Goal: Answer question/provide support: Share knowledge or assist other users

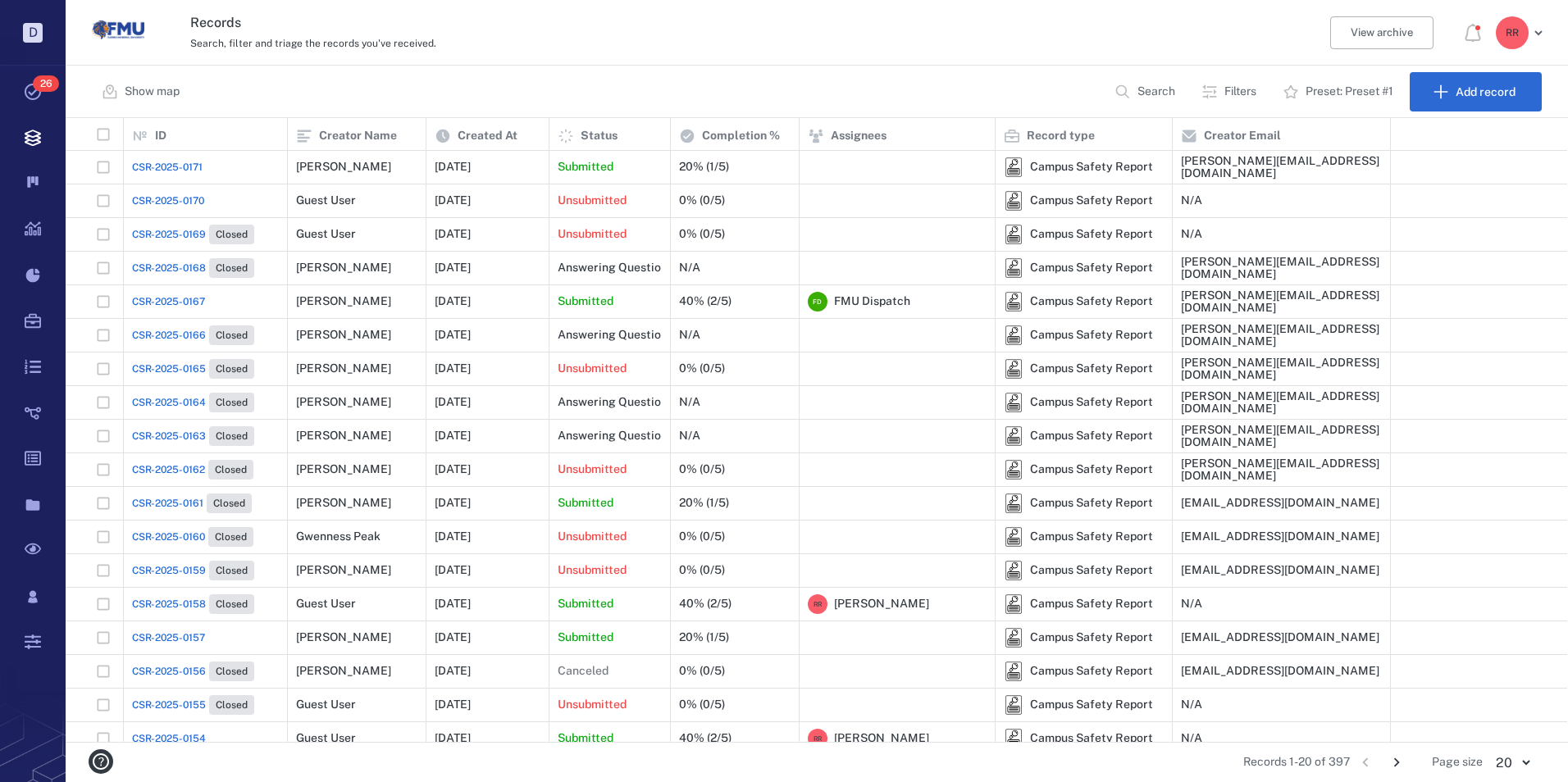
click at [176, 162] on span "CSR-2025-0171" at bounding box center [167, 167] width 71 height 15
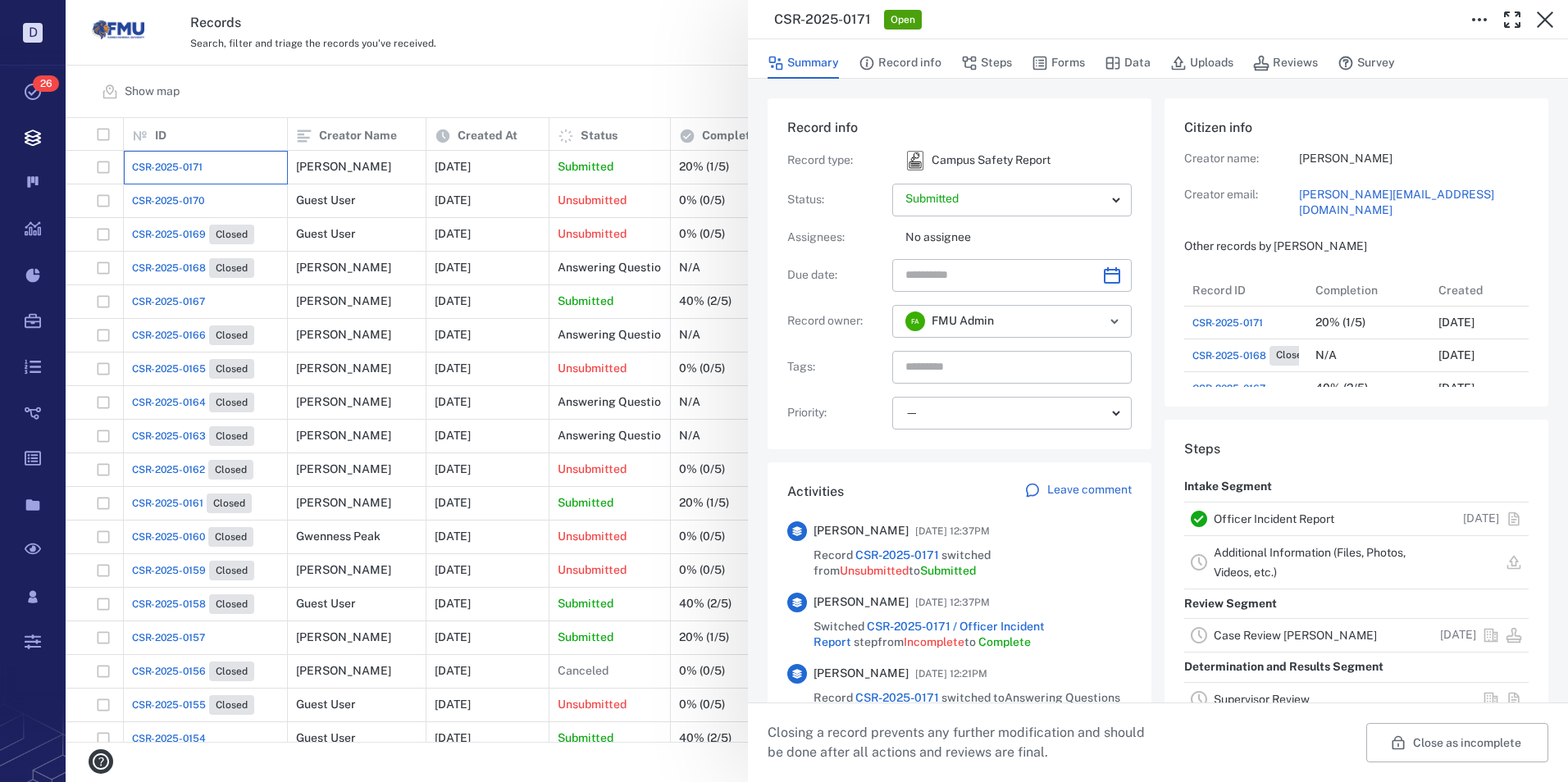
scroll to position [853, 313]
click at [1245, 521] on link "Officer Incident Report" at bounding box center [1274, 518] width 121 height 13
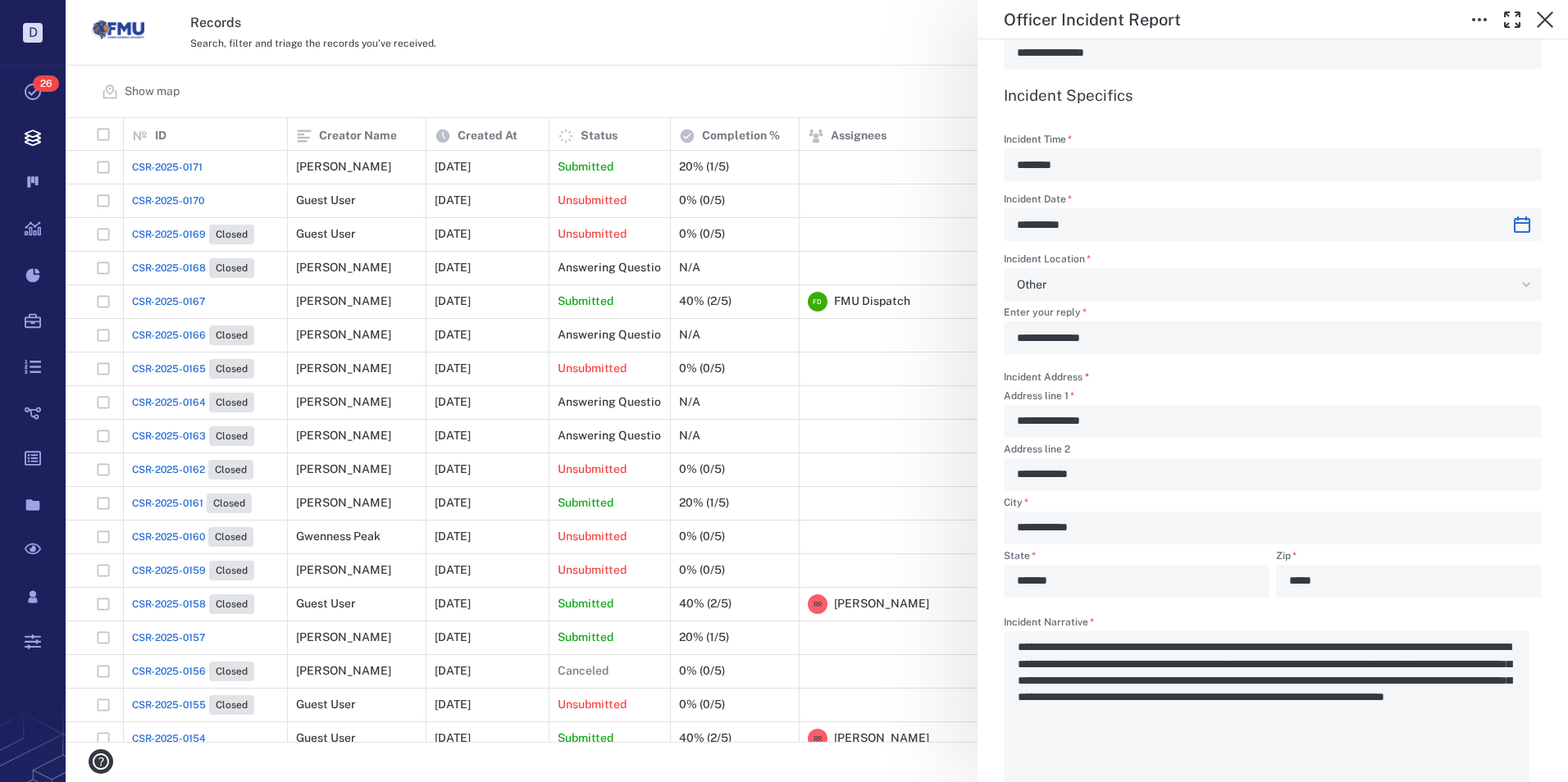
scroll to position [1230, 0]
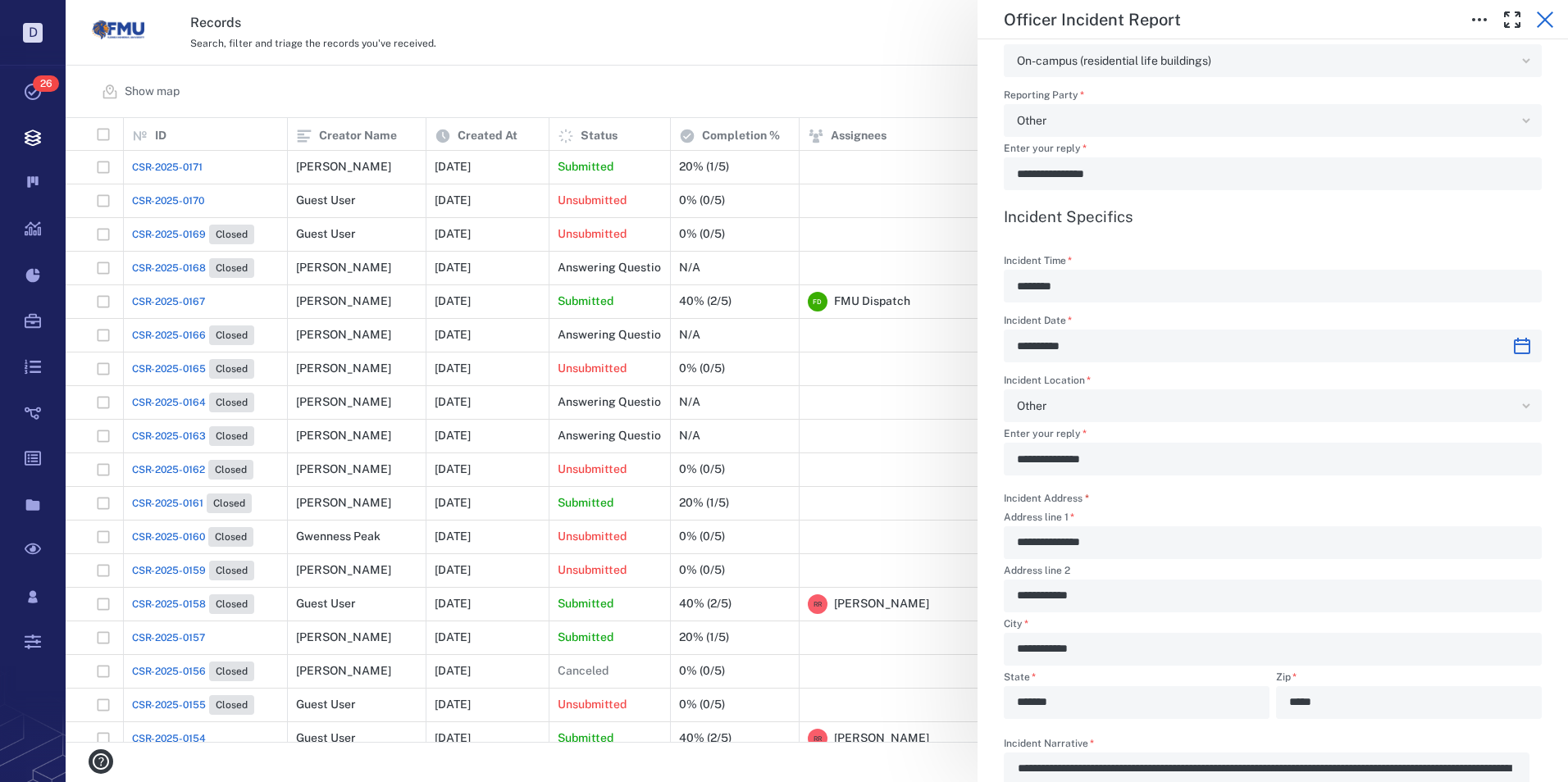
click at [1546, 19] on icon "button" at bounding box center [1545, 19] width 16 height 16
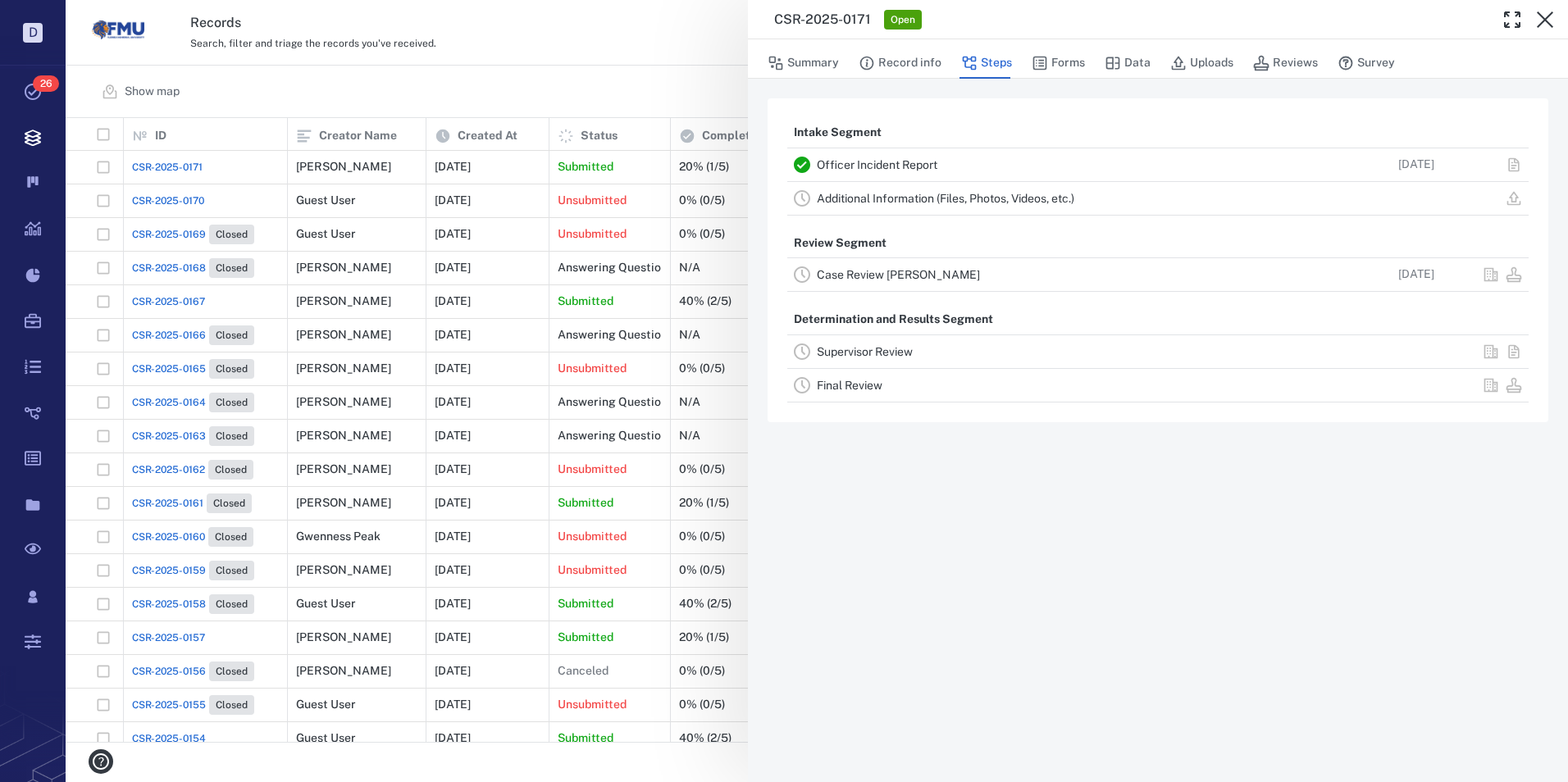
click at [901, 277] on link "Case Review [PERSON_NAME]" at bounding box center [898, 274] width 163 height 13
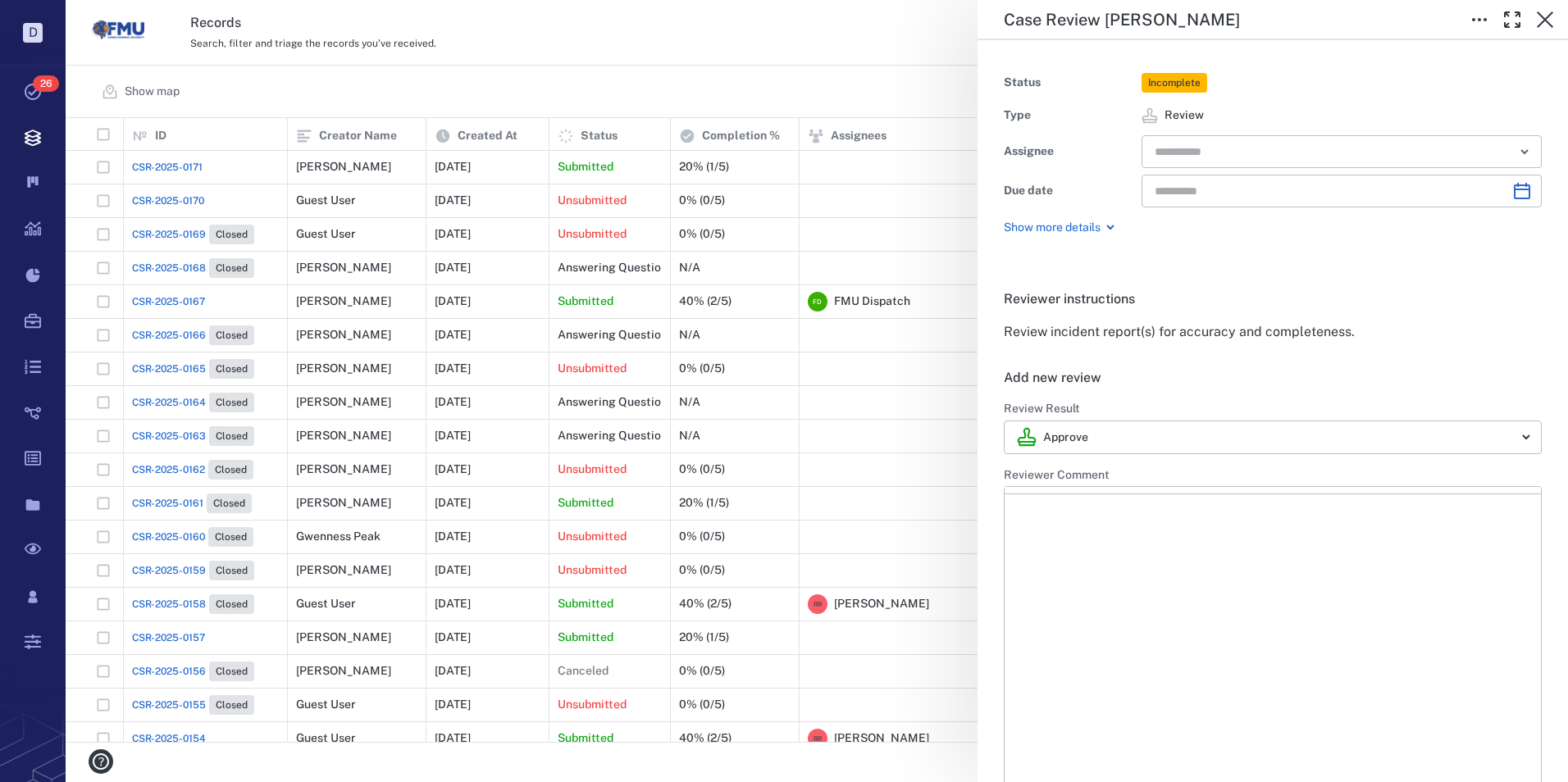
type input "**********"
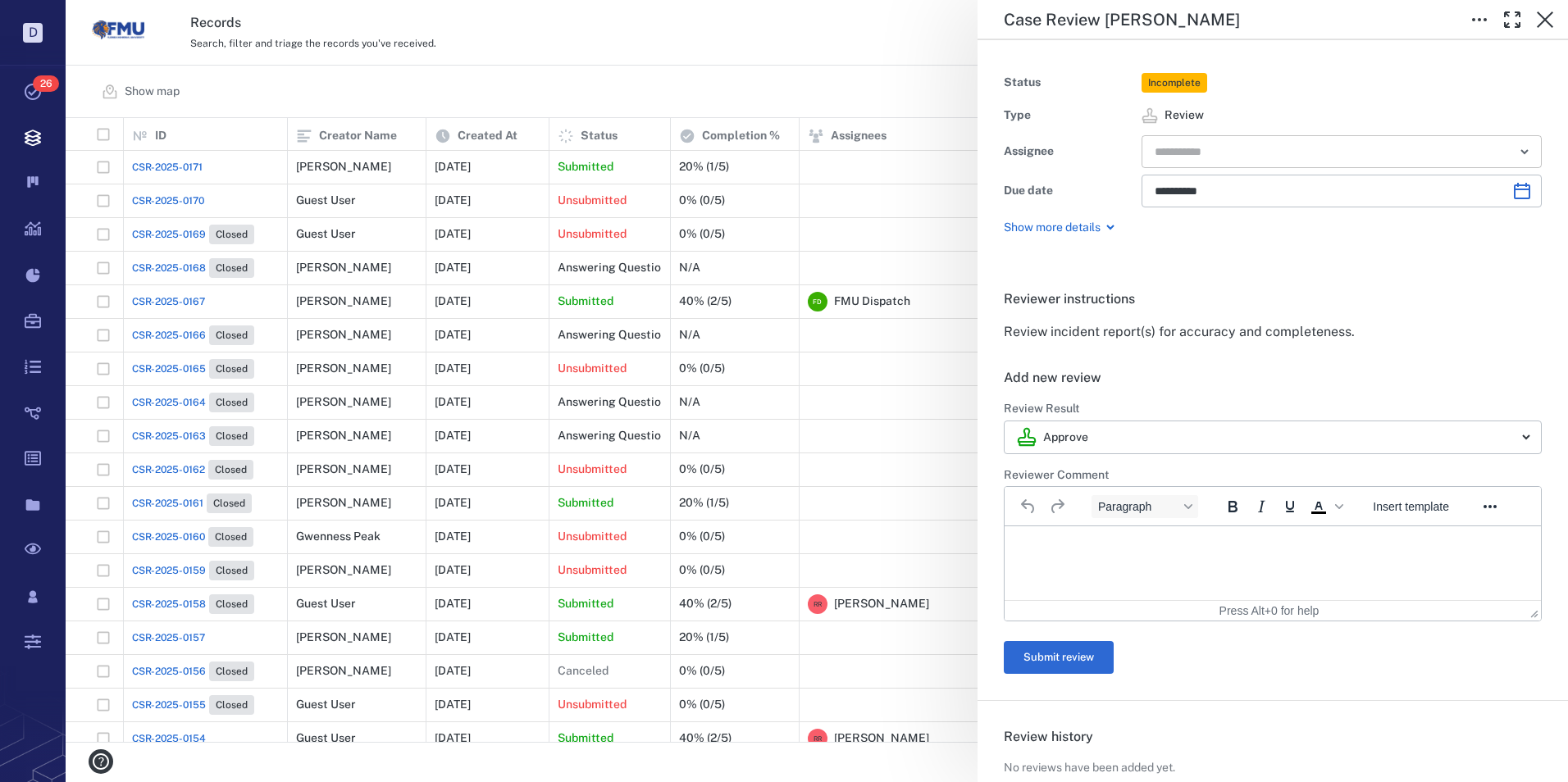
click at [1392, 144] on input "text" at bounding box center [1322, 151] width 339 height 23
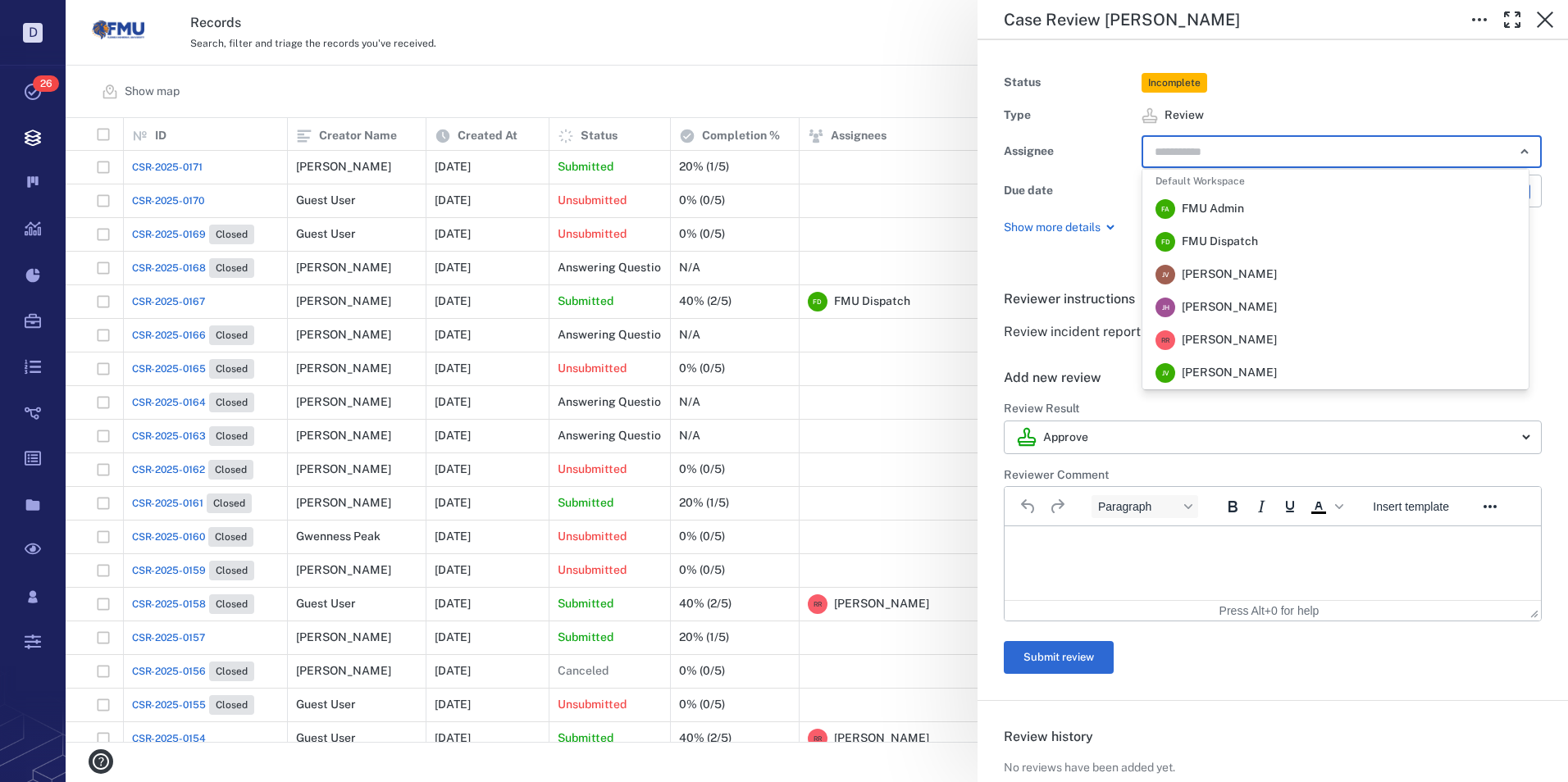
click at [1230, 244] on span "FMU Dispatch" at bounding box center [1220, 242] width 76 height 16
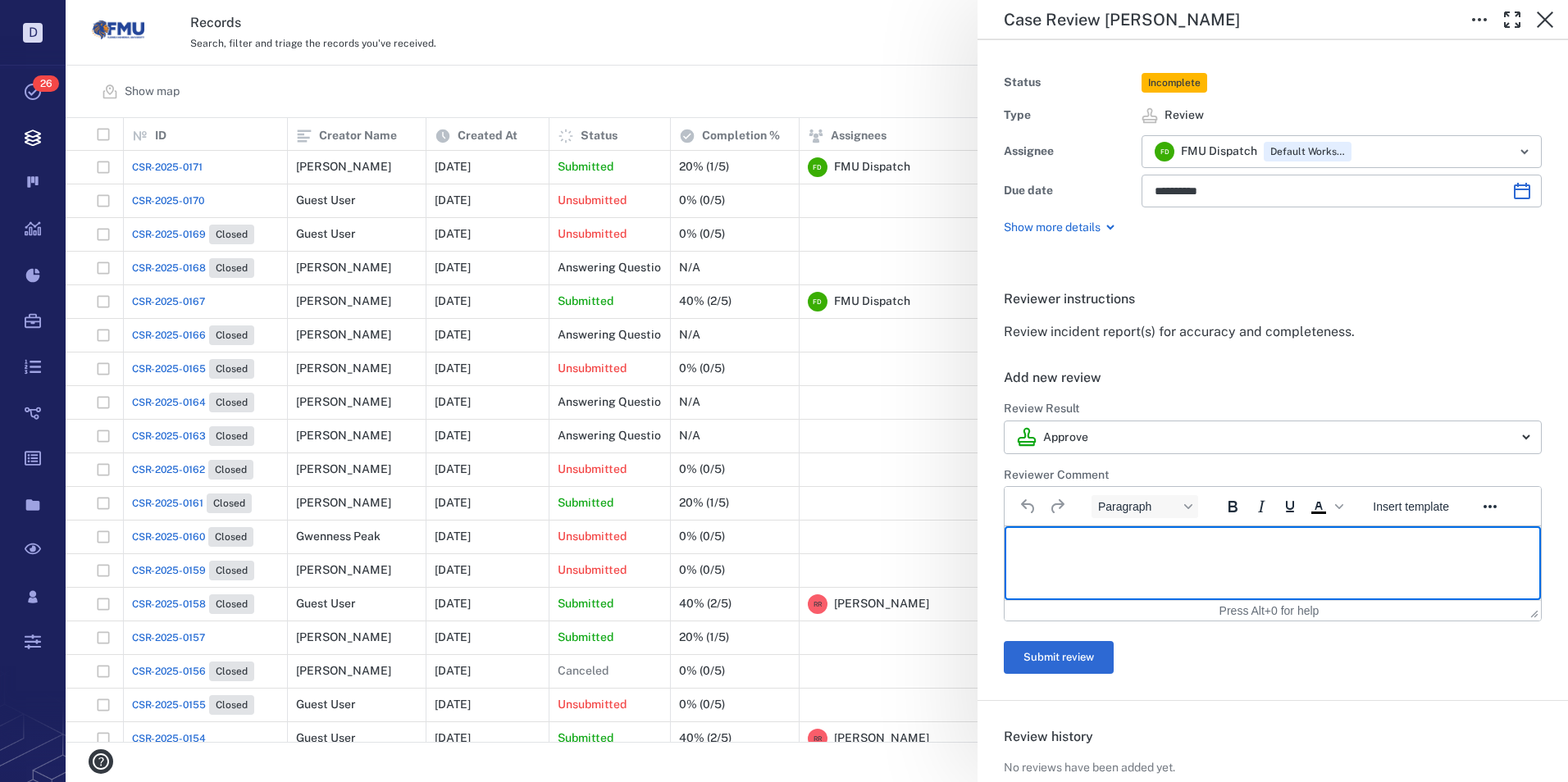
click at [1079, 567] on html at bounding box center [1272, 546] width 536 height 41
click at [1045, 649] on button "Submit review" at bounding box center [1059, 657] width 110 height 33
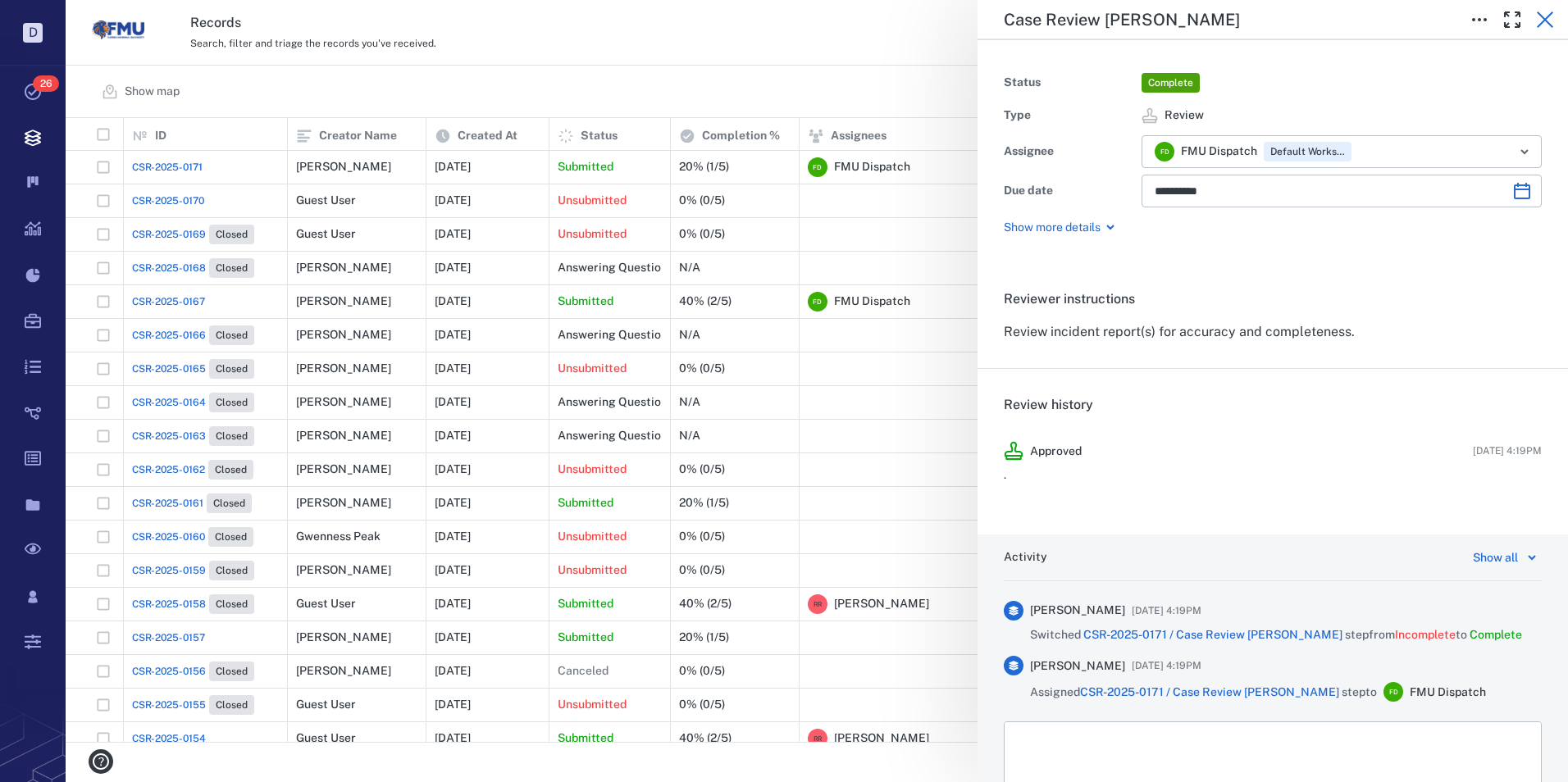
click at [1541, 15] on icon "button" at bounding box center [1545, 19] width 16 height 16
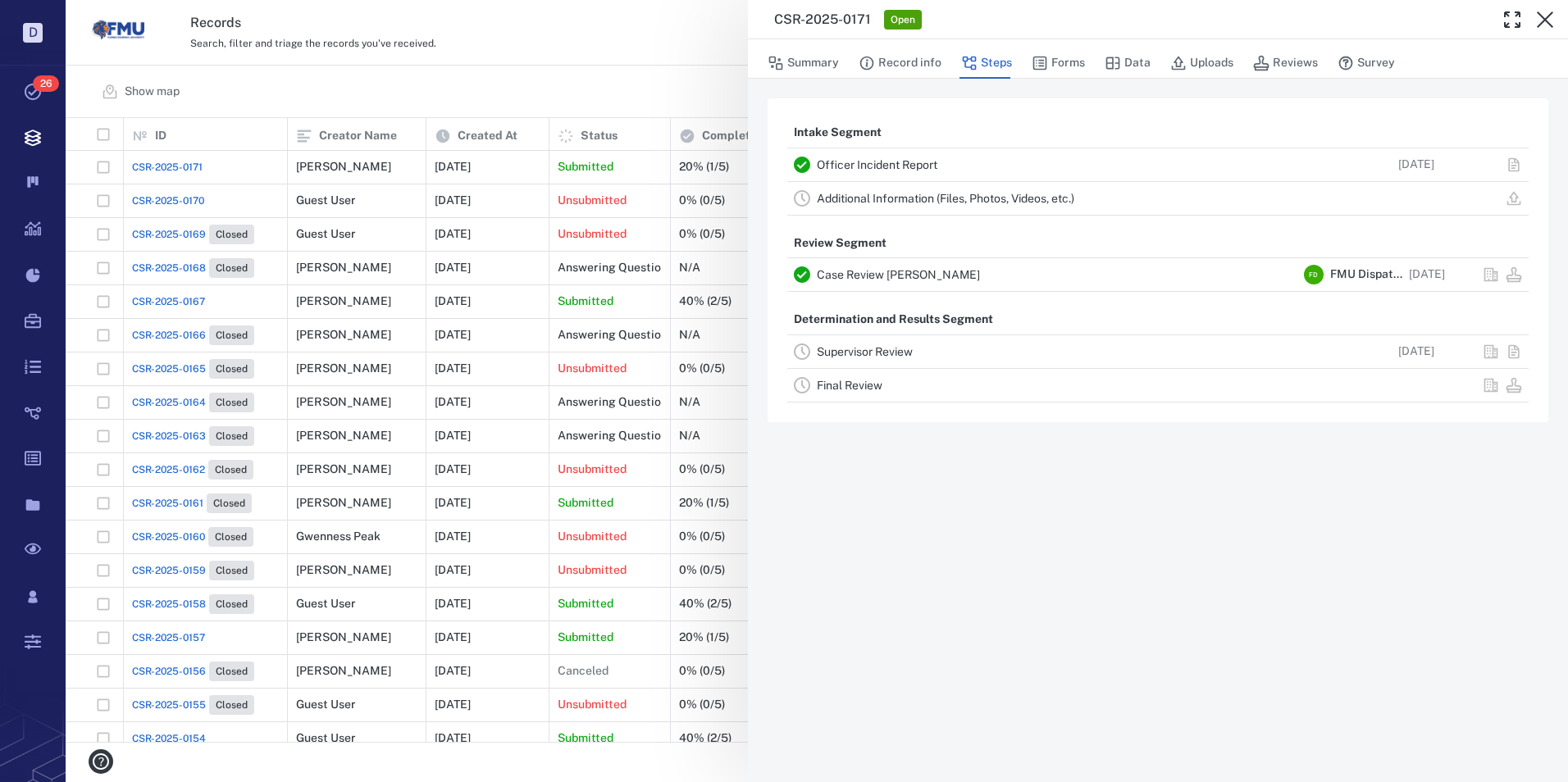
drag, startPoint x: 186, startPoint y: 199, endPoint x: 239, endPoint y: 198, distance: 52.5
click at [187, 199] on div "CSR-2025-0171 Open Summary Record info Steps Forms Data Uploads Reviews Survey …" at bounding box center [817, 391] width 1502 height 782
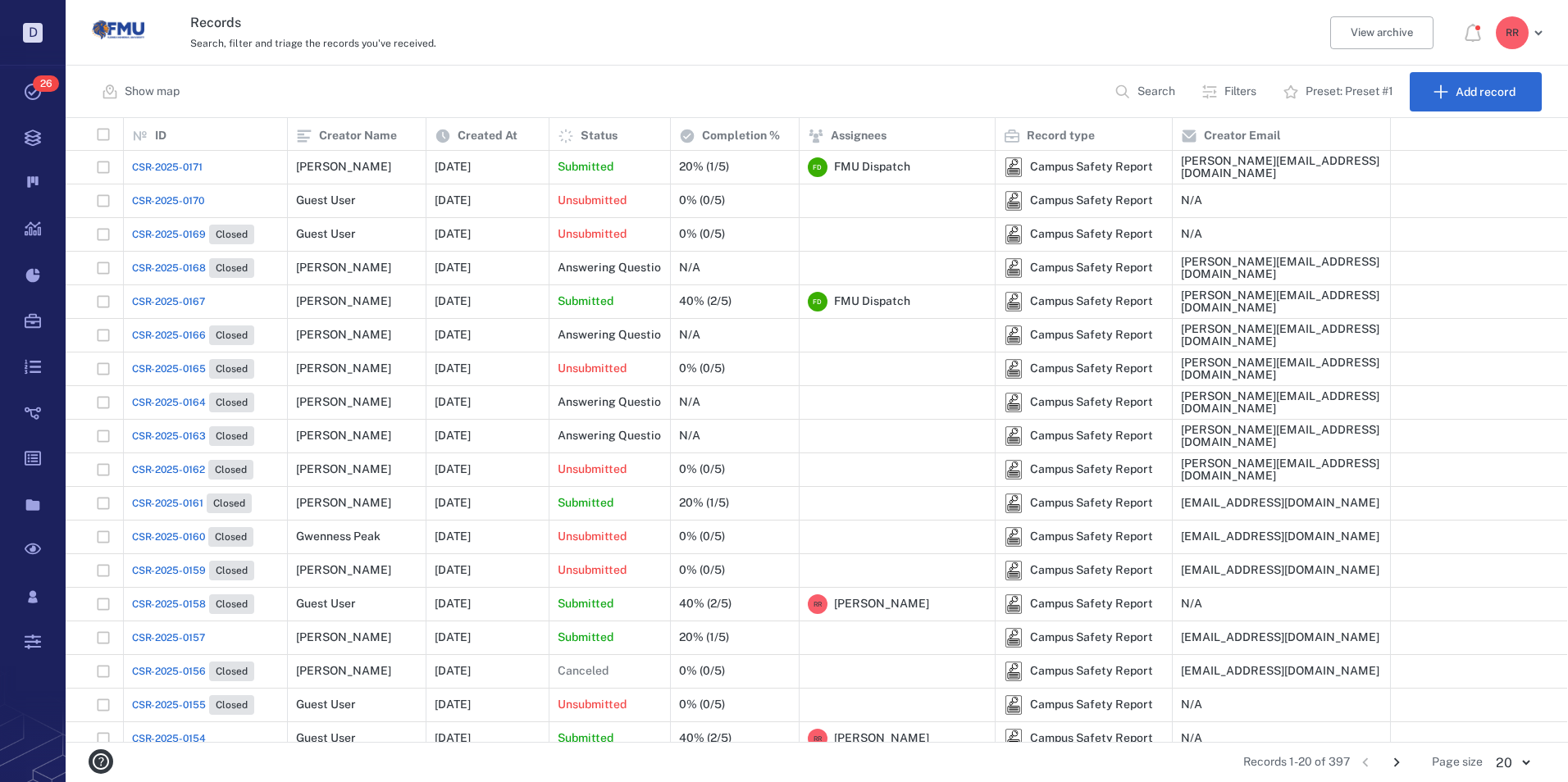
click at [157, 197] on span "CSR-2025-0170" at bounding box center [168, 201] width 72 height 15
click at [162, 200] on span "CSR-2025-0170" at bounding box center [168, 201] width 72 height 15
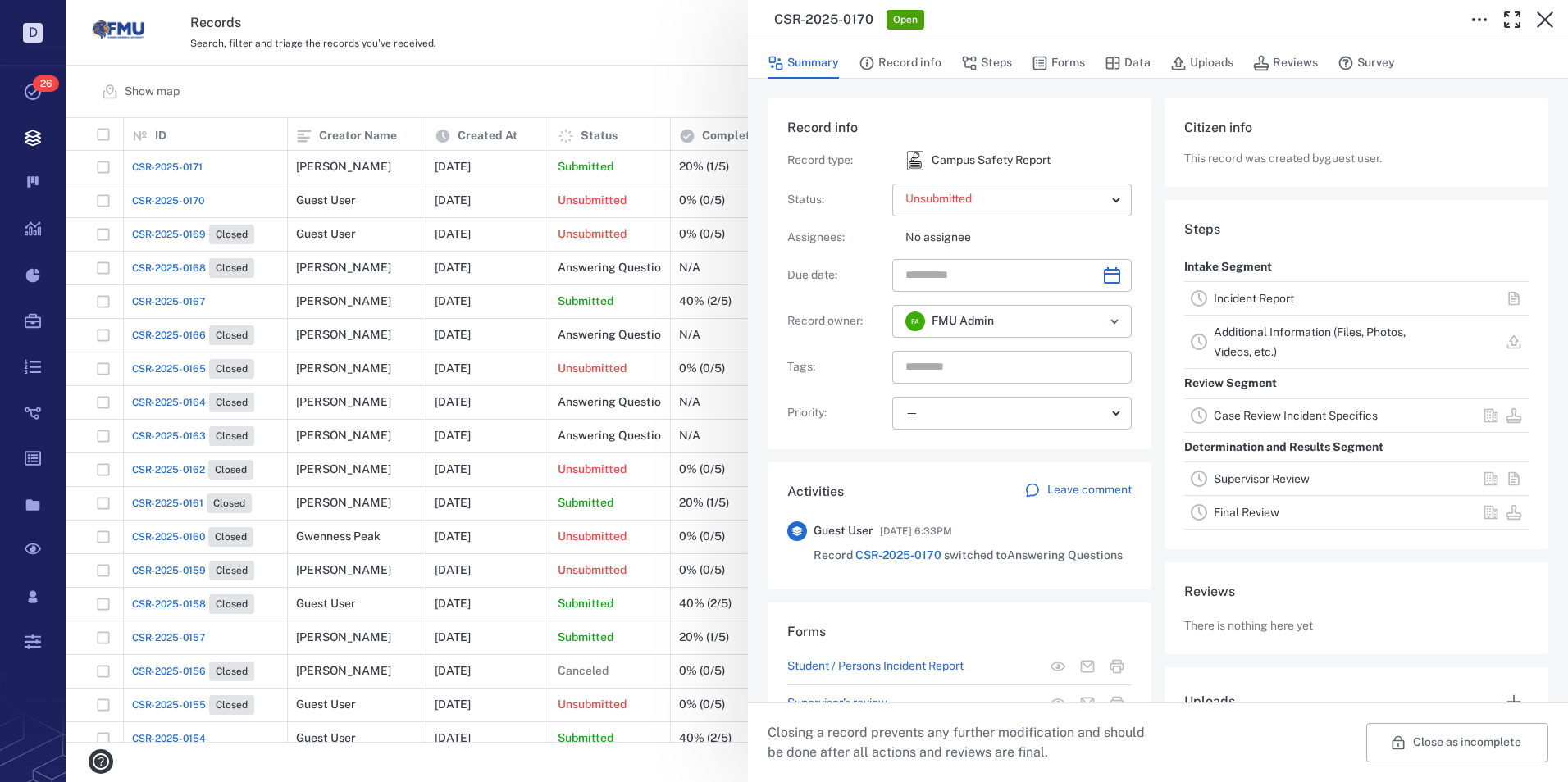
click at [1259, 294] on link "Incident Report" at bounding box center [1254, 298] width 80 height 13
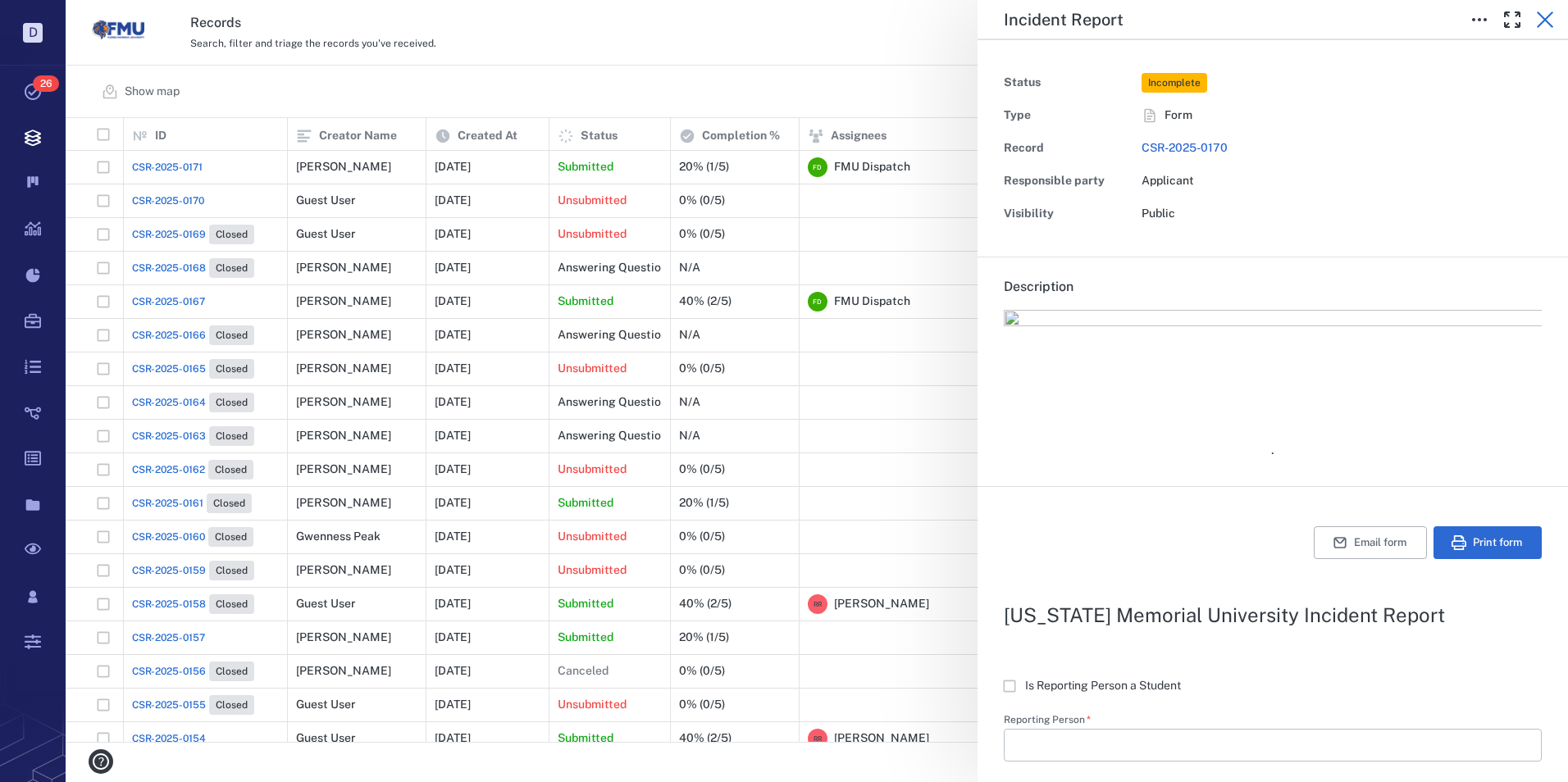
click at [1550, 19] on icon "button" at bounding box center [1545, 20] width 20 height 20
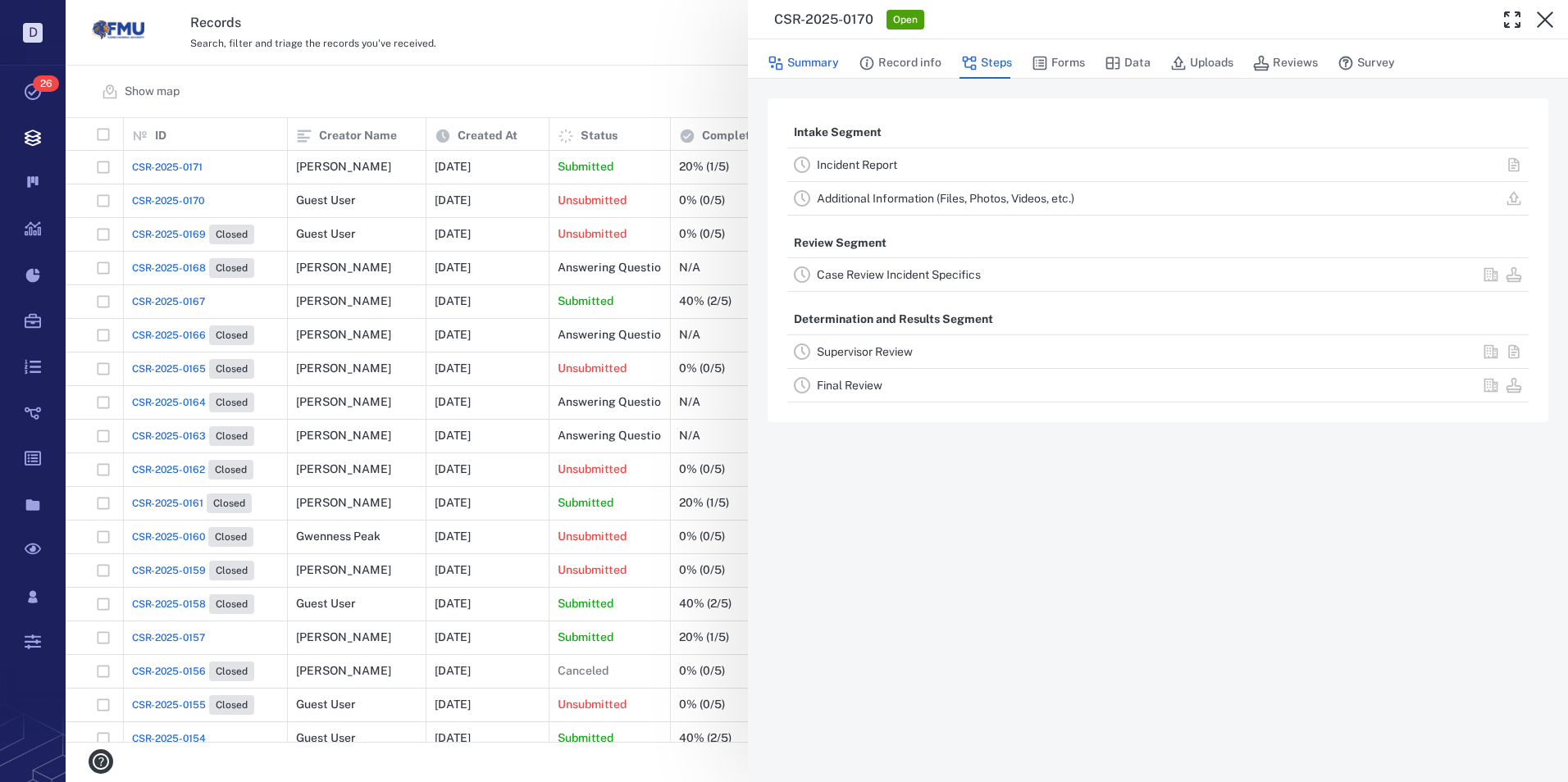
click at [812, 60] on button "Summary" at bounding box center [803, 63] width 71 height 31
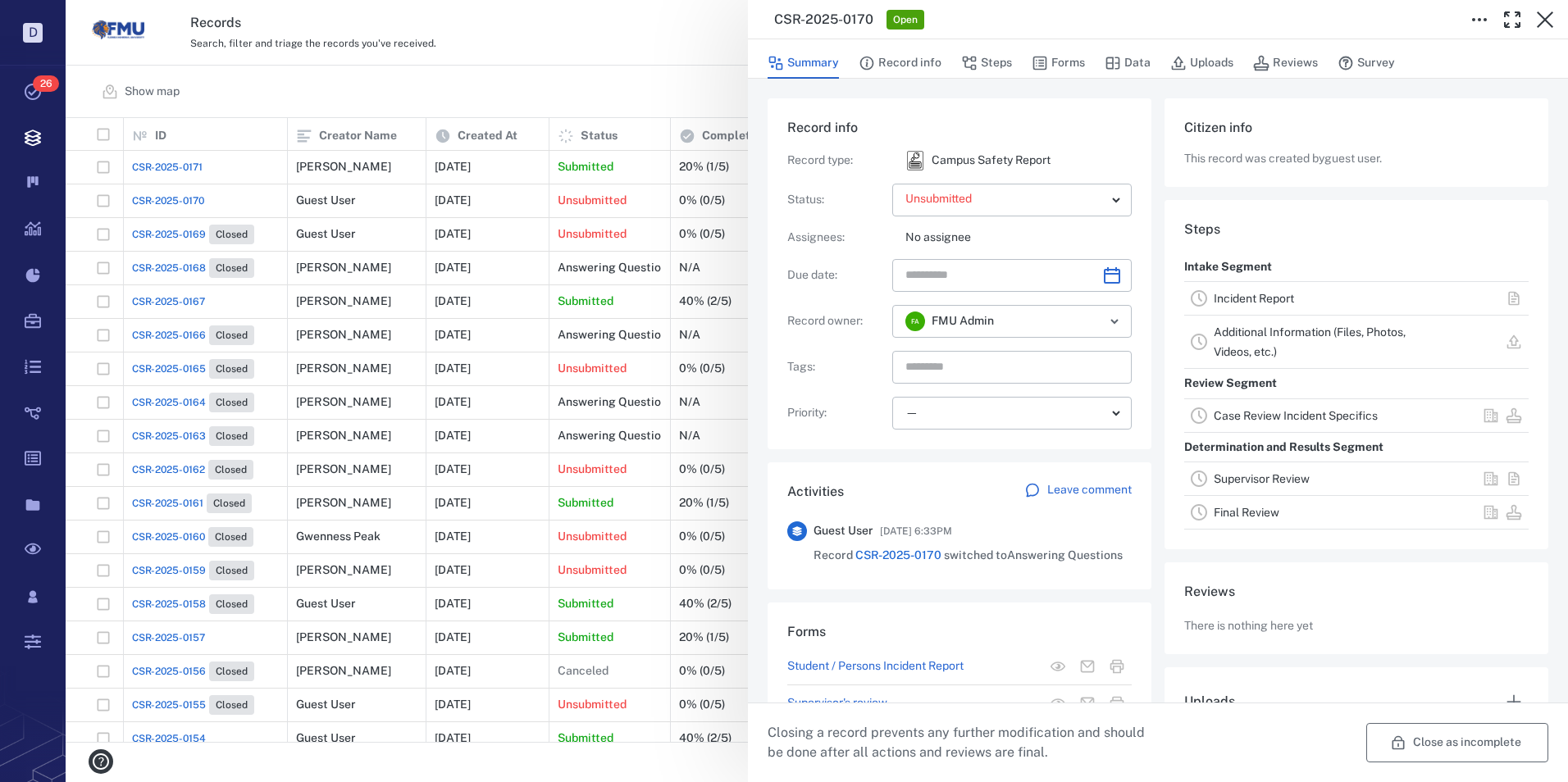
click at [1447, 739] on button "Close as incomplete" at bounding box center [1457, 742] width 182 height 39
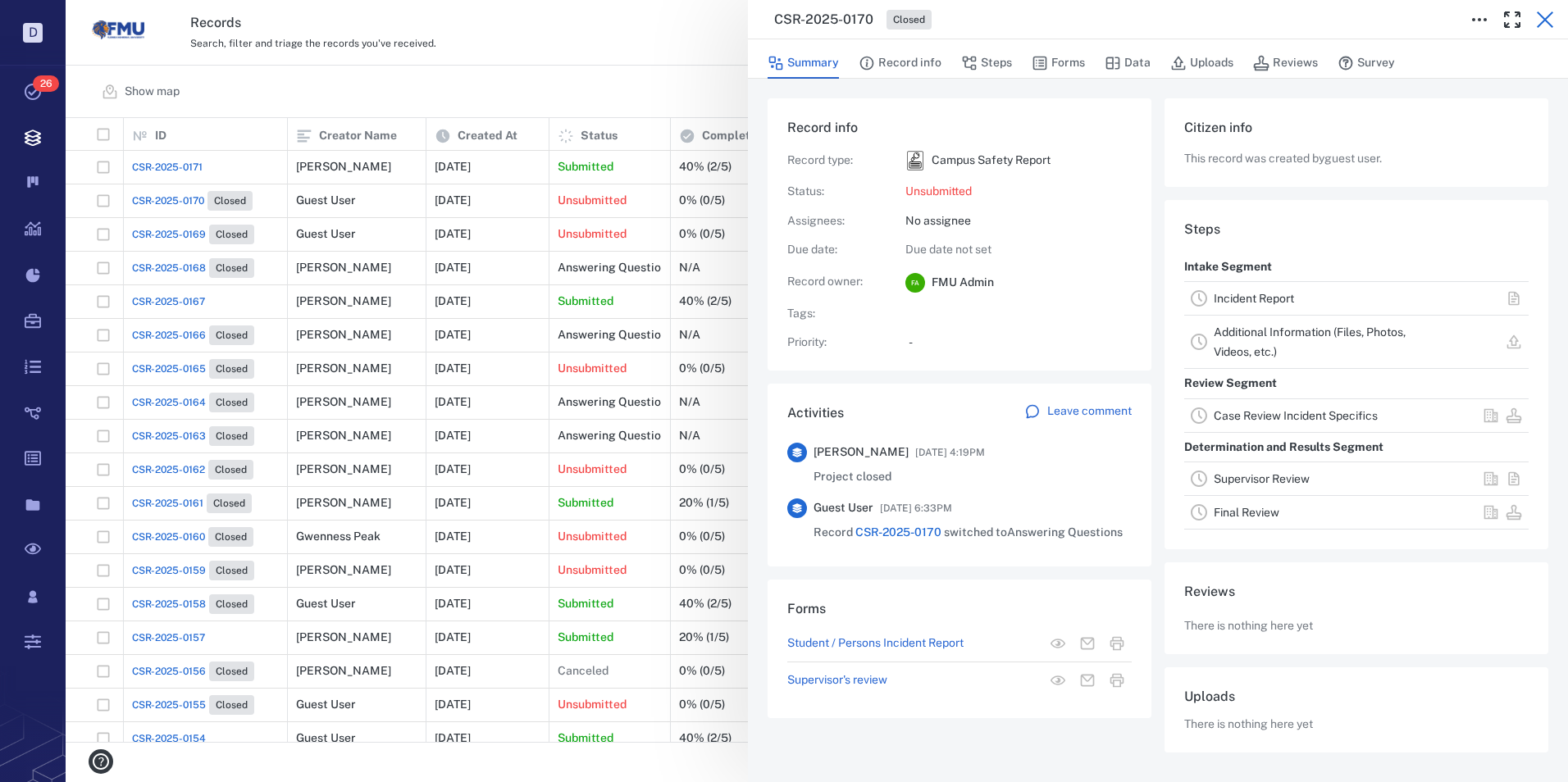
click at [1546, 23] on icon "button" at bounding box center [1545, 20] width 20 height 20
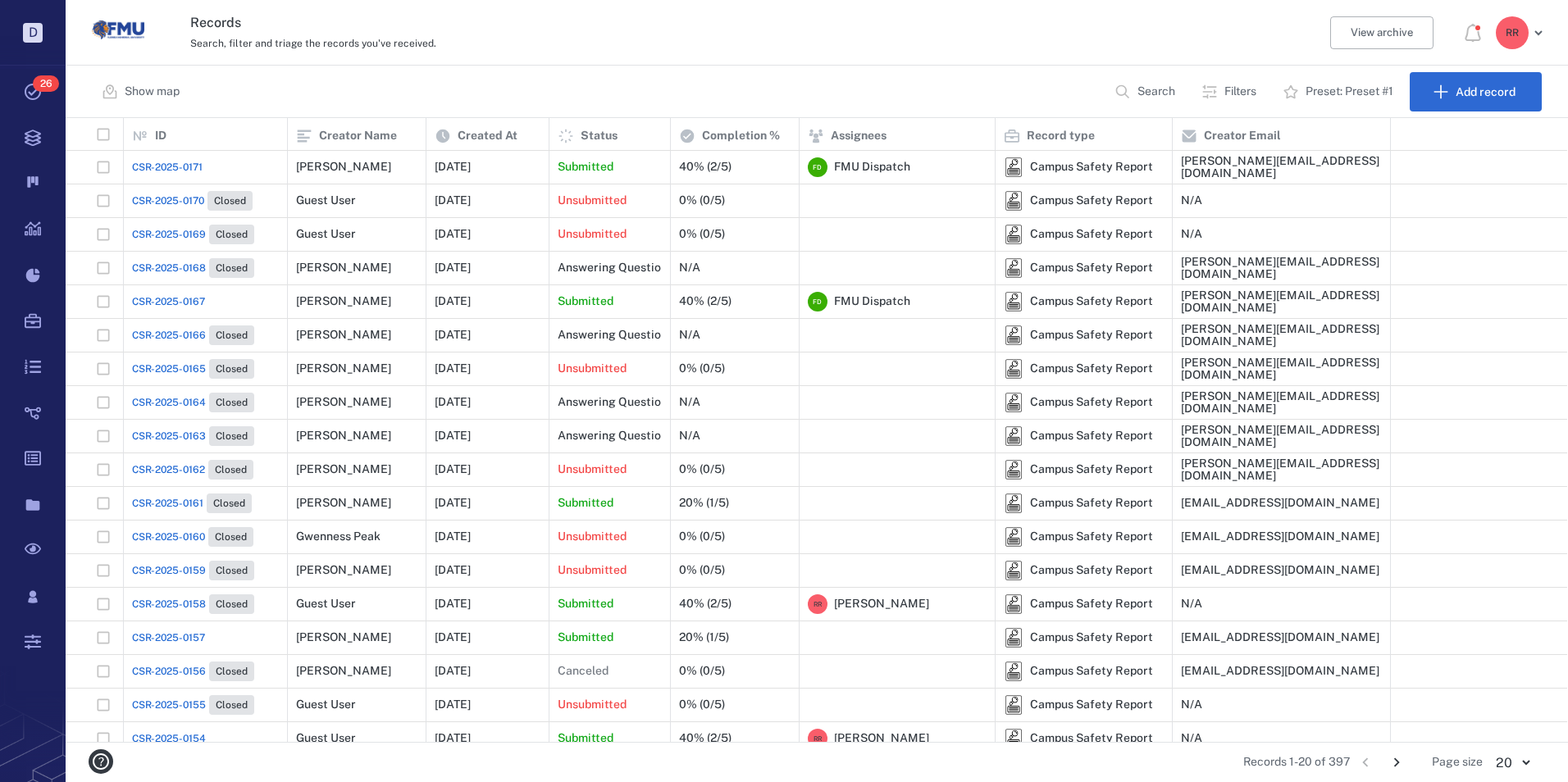
click at [1350, 88] on p "Preset: Preset #1" at bounding box center [1349, 92] width 88 height 16
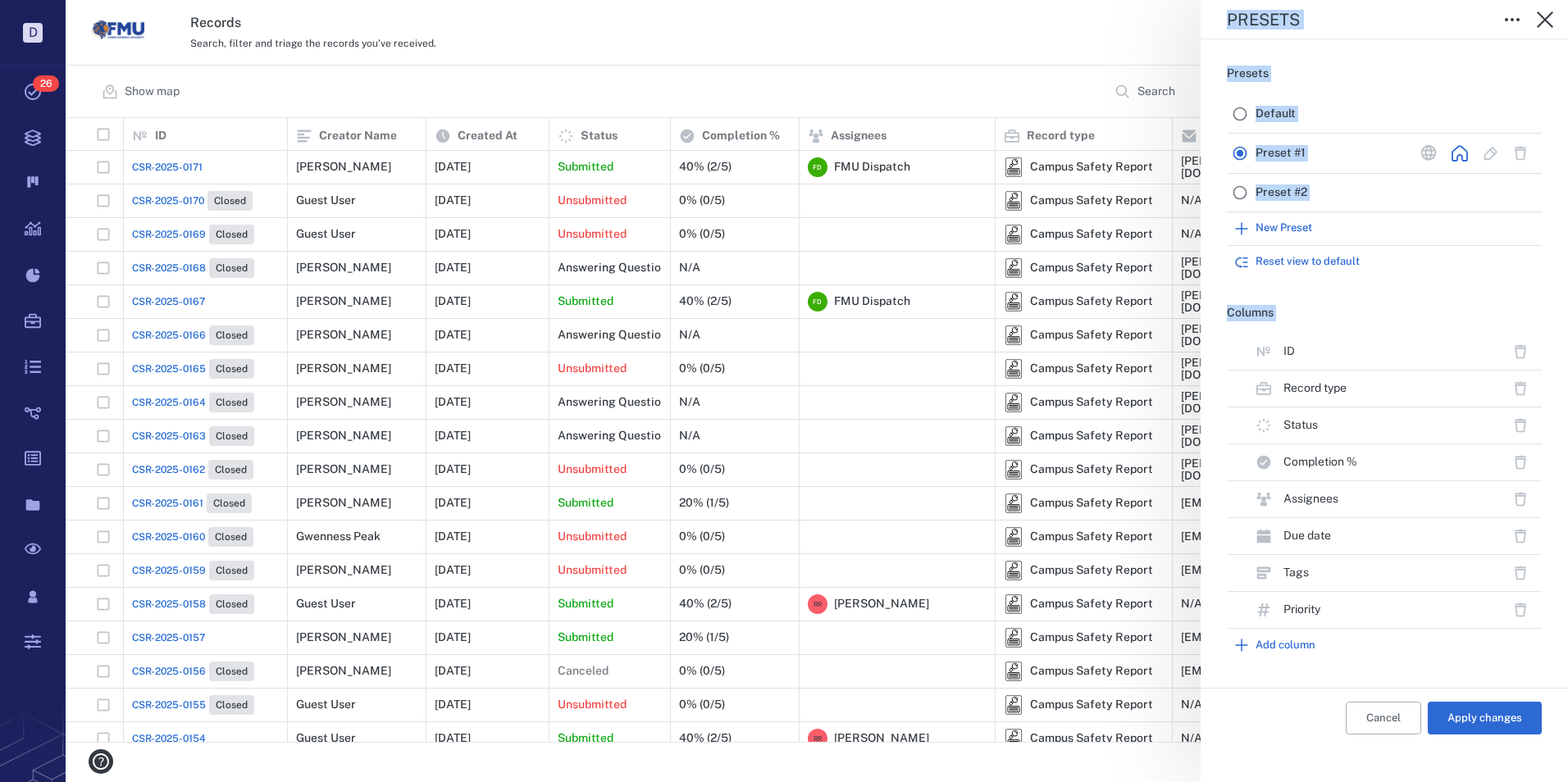
scroll to position [612, 1489]
click at [1291, 646] on button "Add column" at bounding box center [1384, 645] width 315 height 33
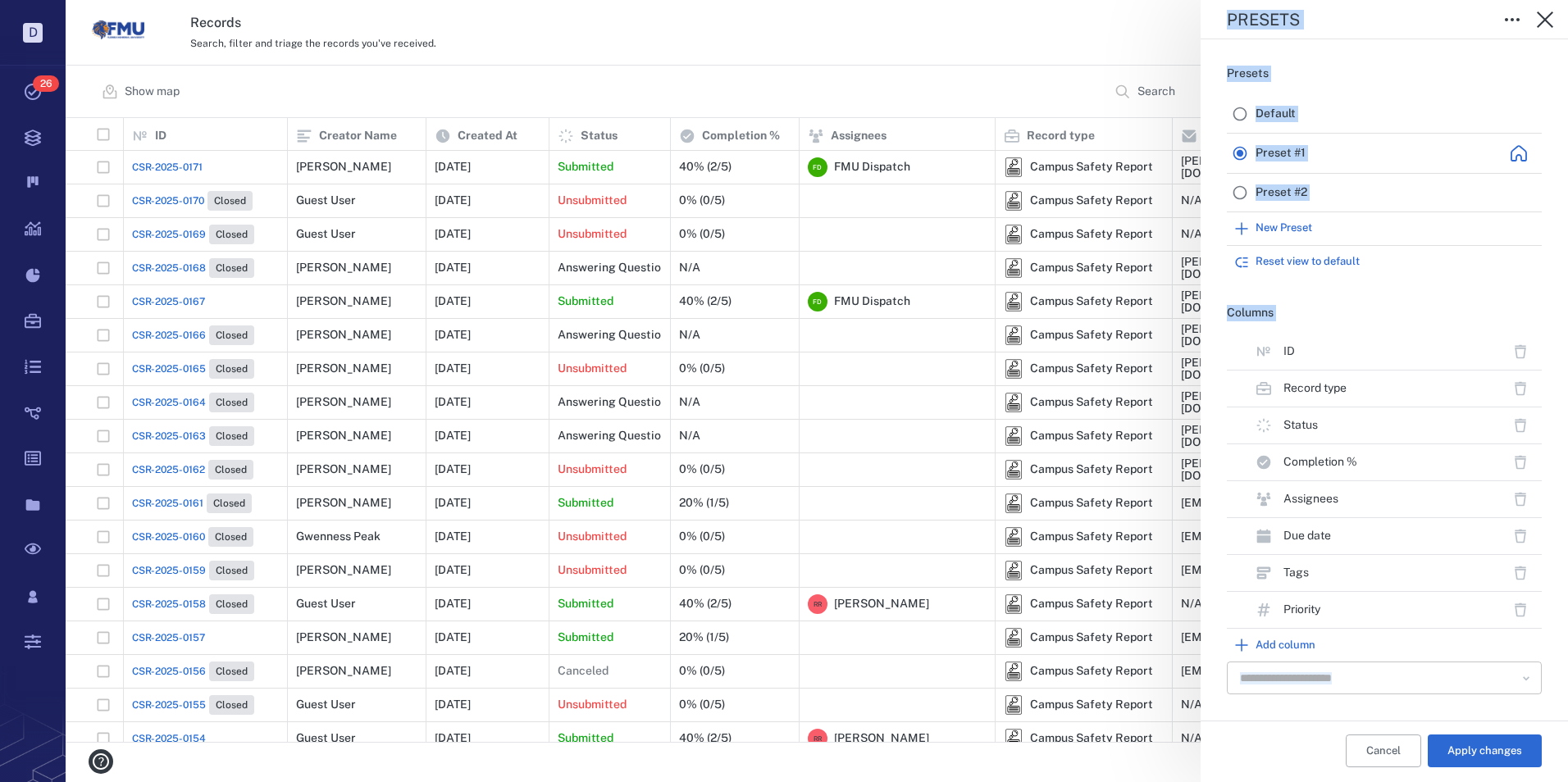
click at [1526, 675] on icon "Open" at bounding box center [1526, 679] width 16 height 16
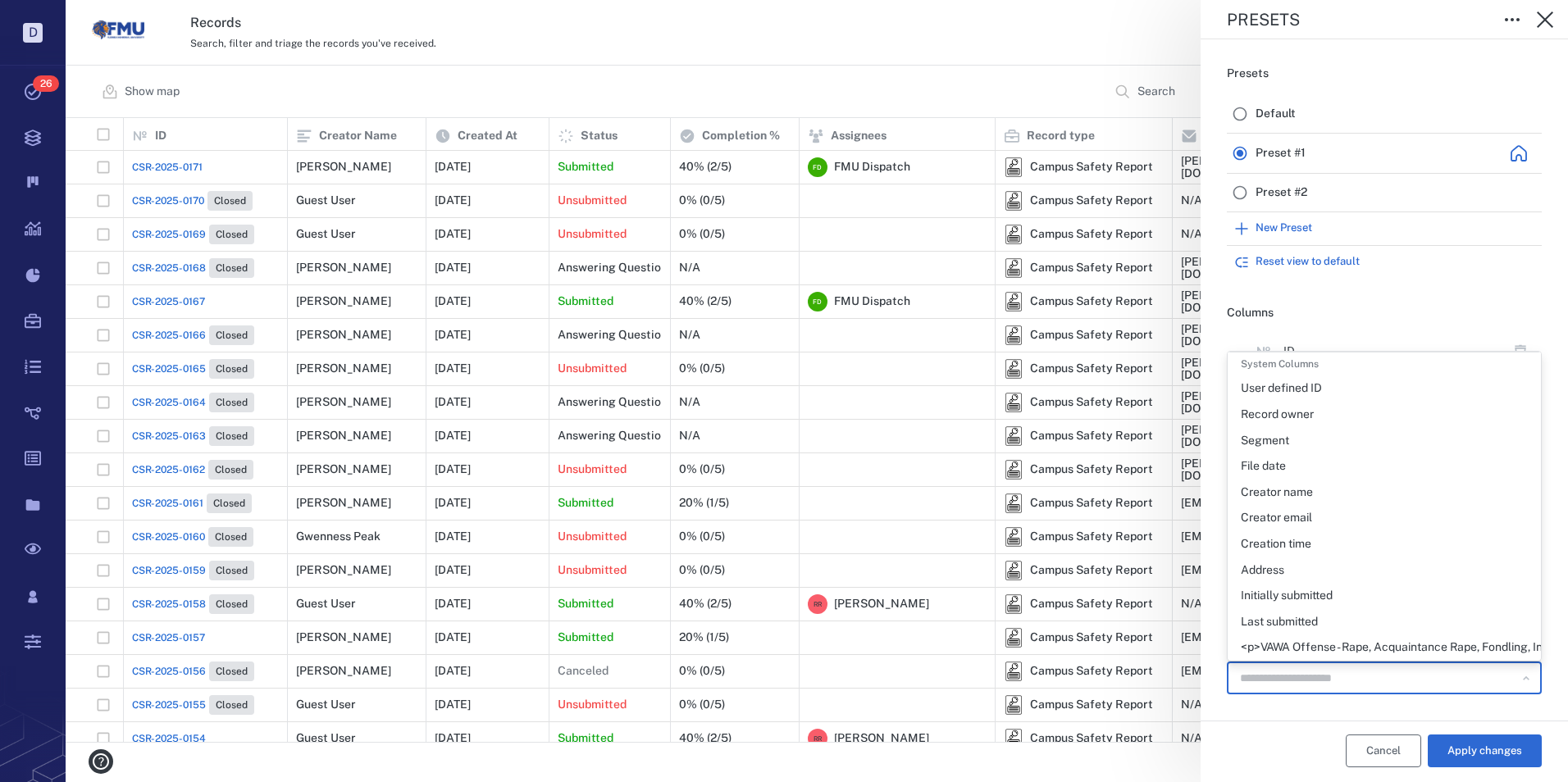
click at [1379, 757] on div "Presets Default Preset #1 Preset #2 New Preset Reset view to default Columns ID…" at bounding box center [1383, 410] width 367 height 743
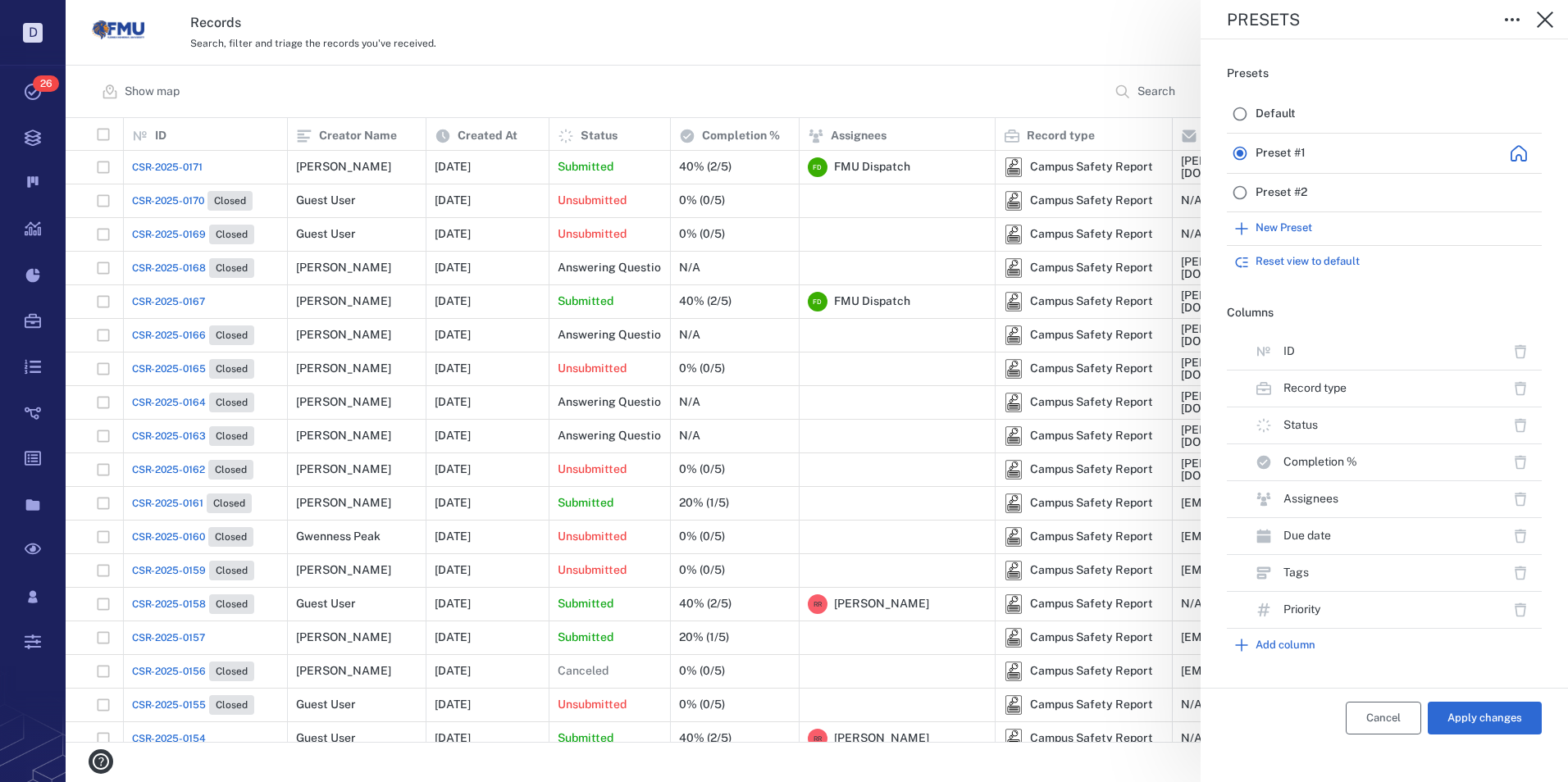
click at [1381, 720] on button "Cancel" at bounding box center [1383, 718] width 75 height 33
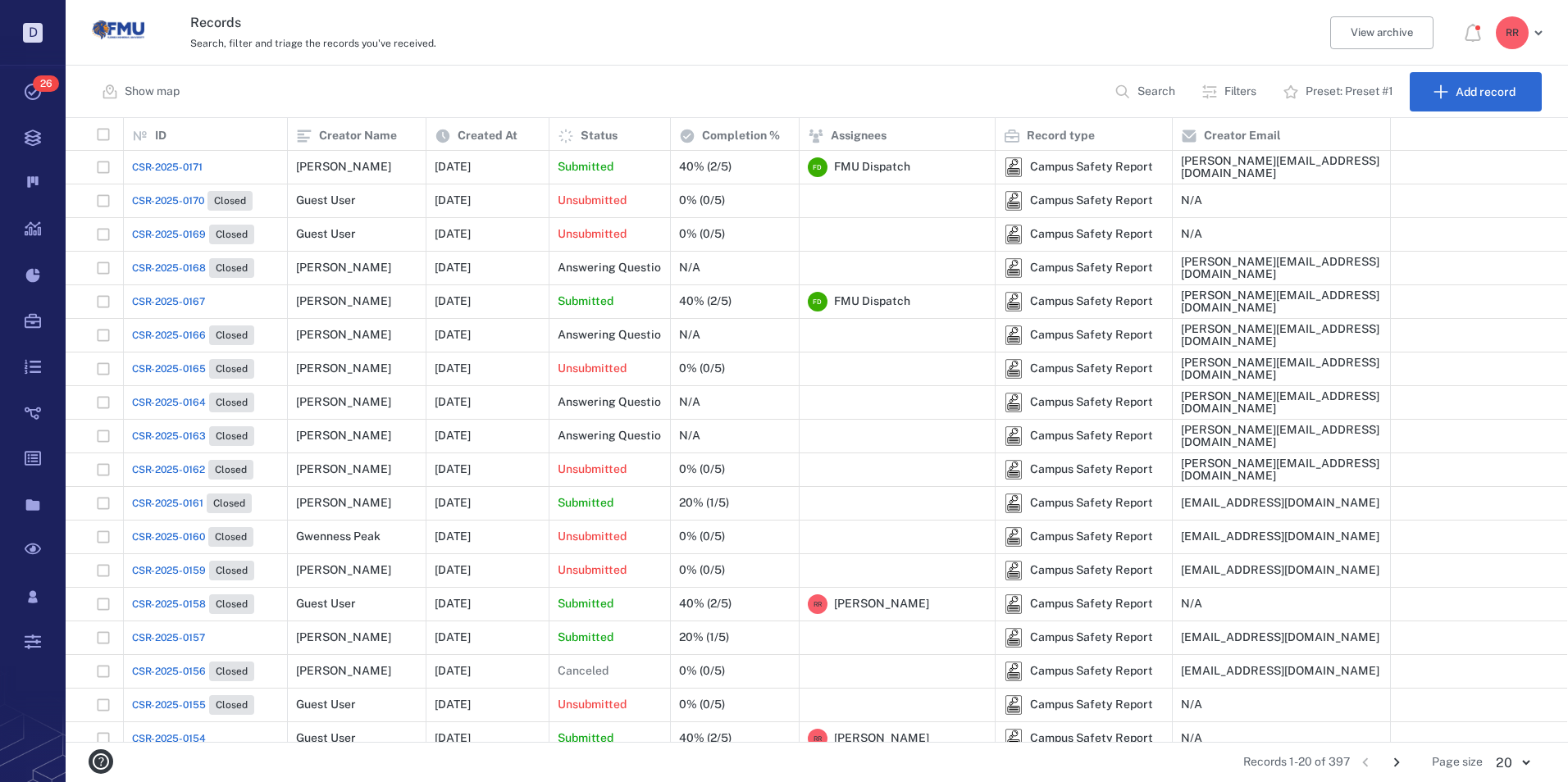
click at [1397, 763] on icon "Go to next page" at bounding box center [1396, 763] width 18 height 18
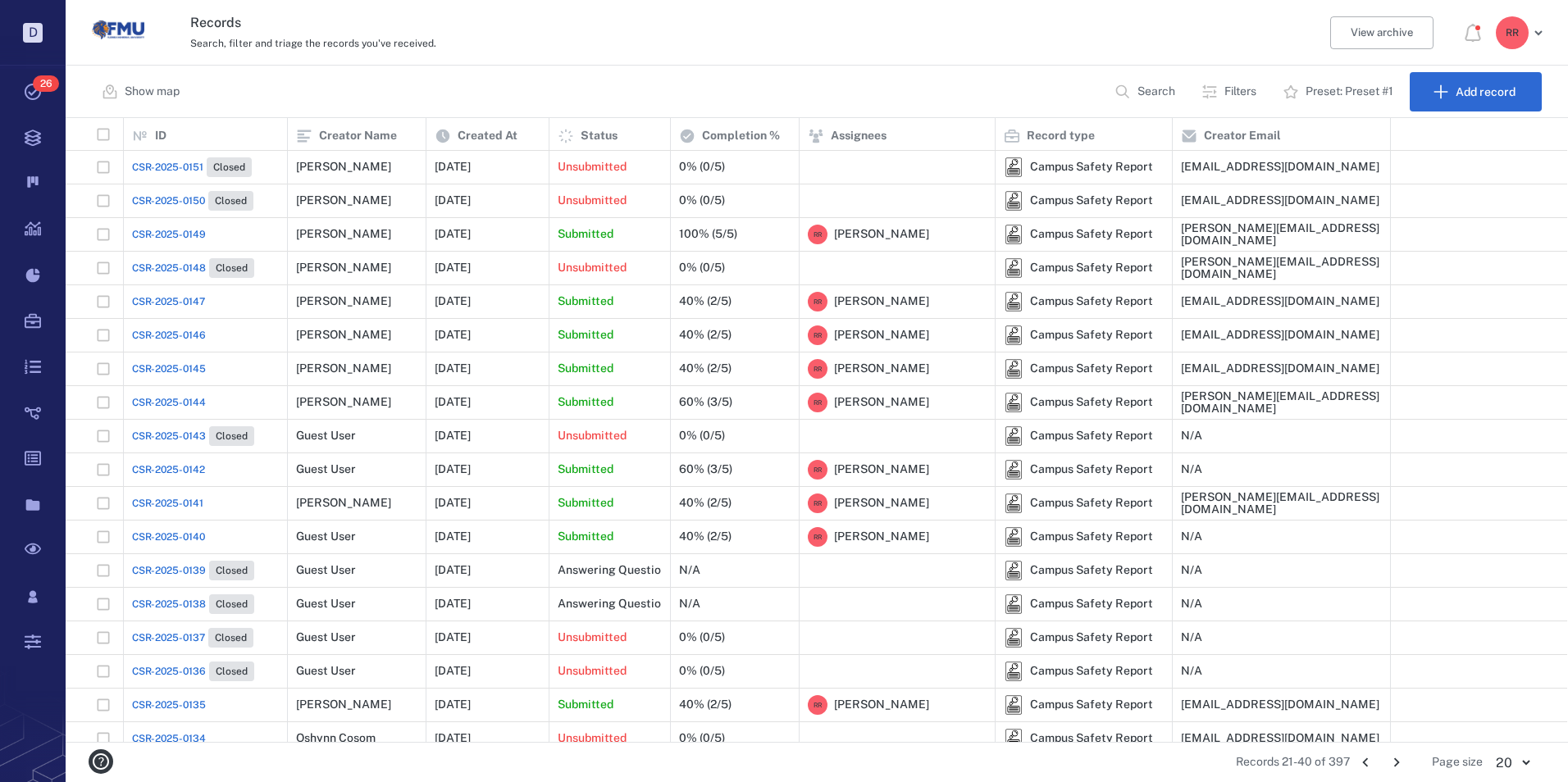
click at [1361, 761] on icon "Go to previous page" at bounding box center [1365, 763] width 18 height 18
